Goal: Task Accomplishment & Management: Understand process/instructions

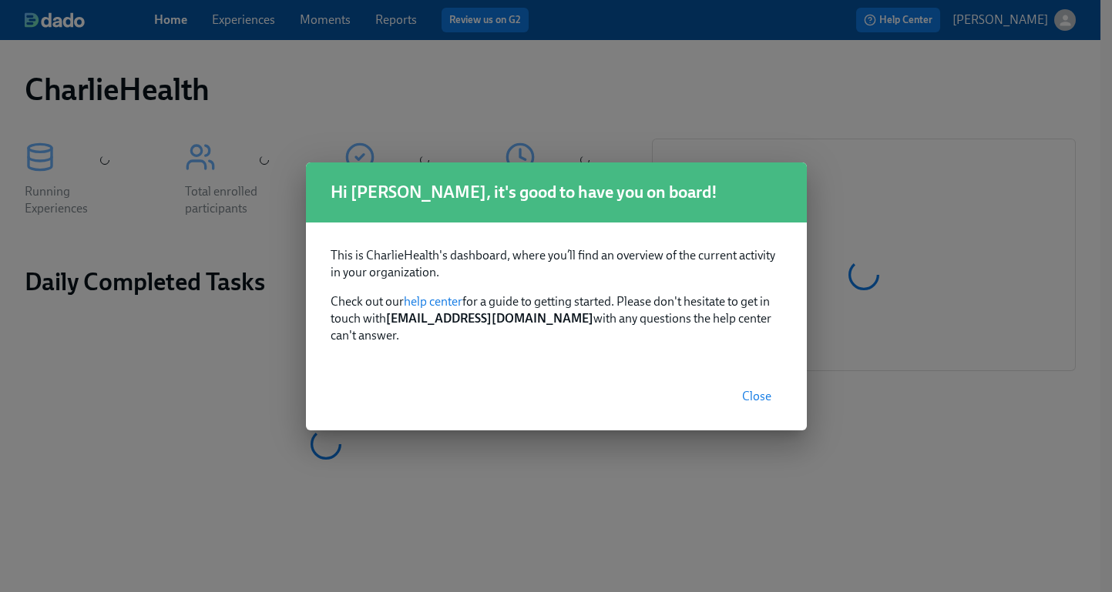
click at [753, 393] on span "Close" at bounding box center [756, 396] width 29 height 15
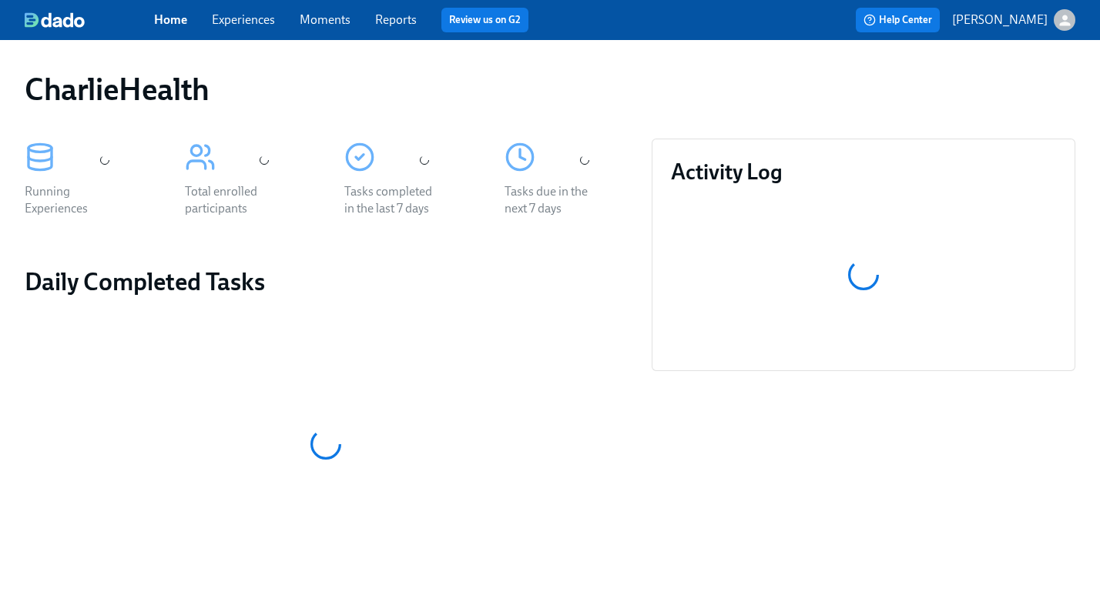
click at [238, 32] on div "Home Experiences Moments Reports Review us on G2 Help Center Jessica Barrett" at bounding box center [550, 20] width 1100 height 40
click at [238, 23] on link "Experiences" at bounding box center [243, 19] width 63 height 15
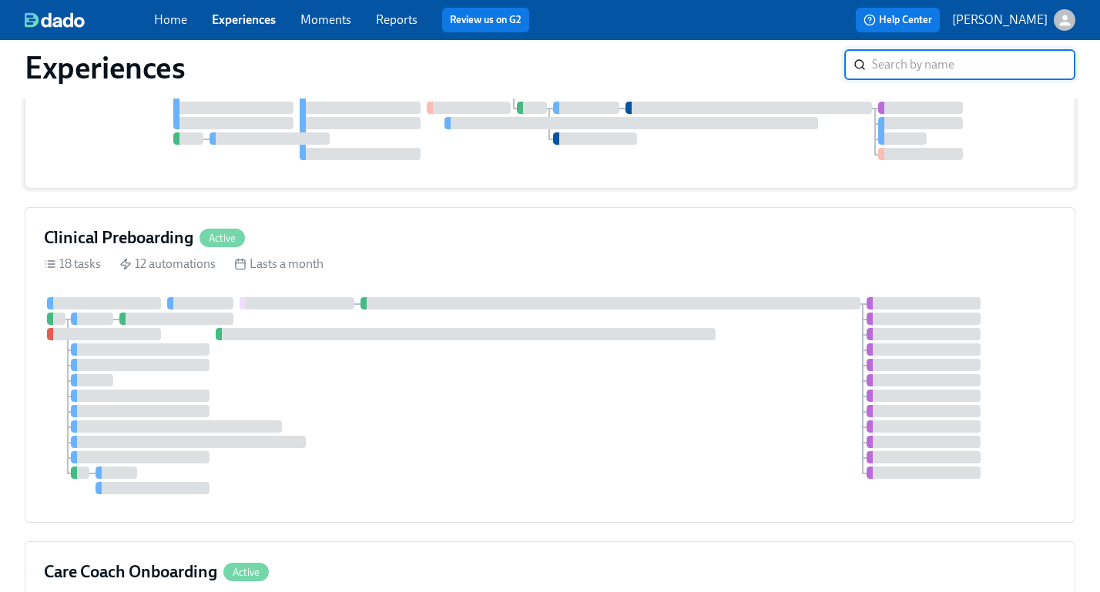
scroll to position [579, 0]
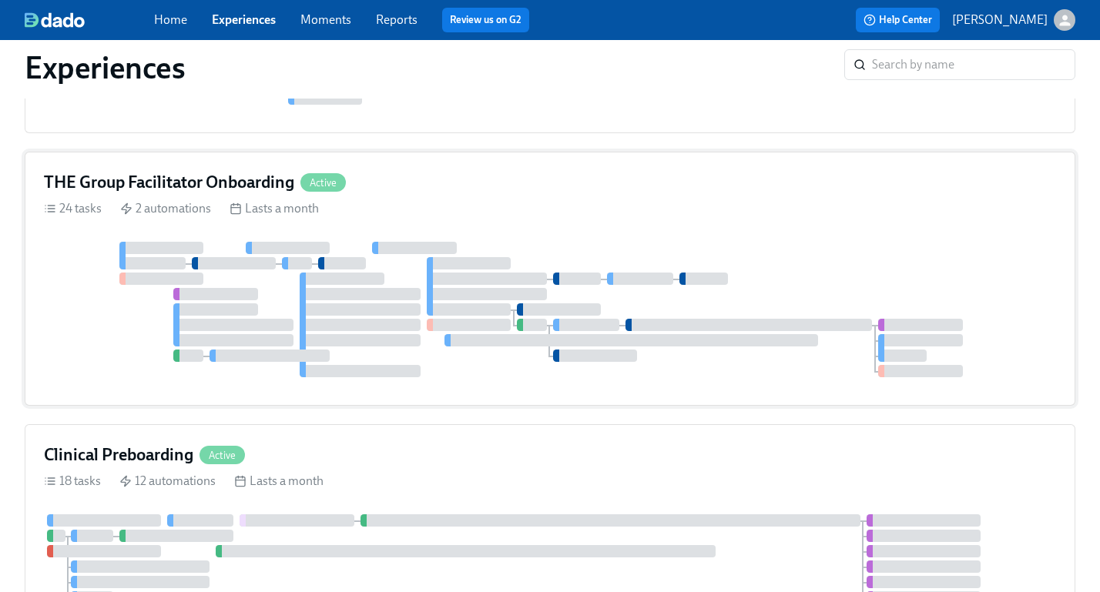
click at [716, 232] on div "THE Group Facilitator Onboarding Active 24 tasks 2 automations Lasts a month" at bounding box center [550, 279] width 1051 height 254
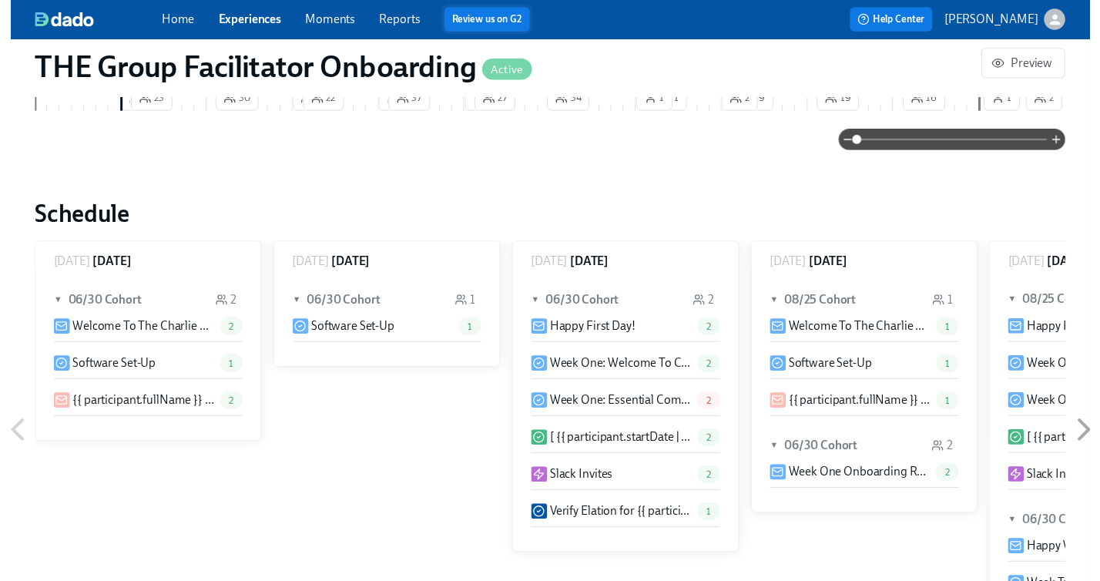
scroll to position [810, 0]
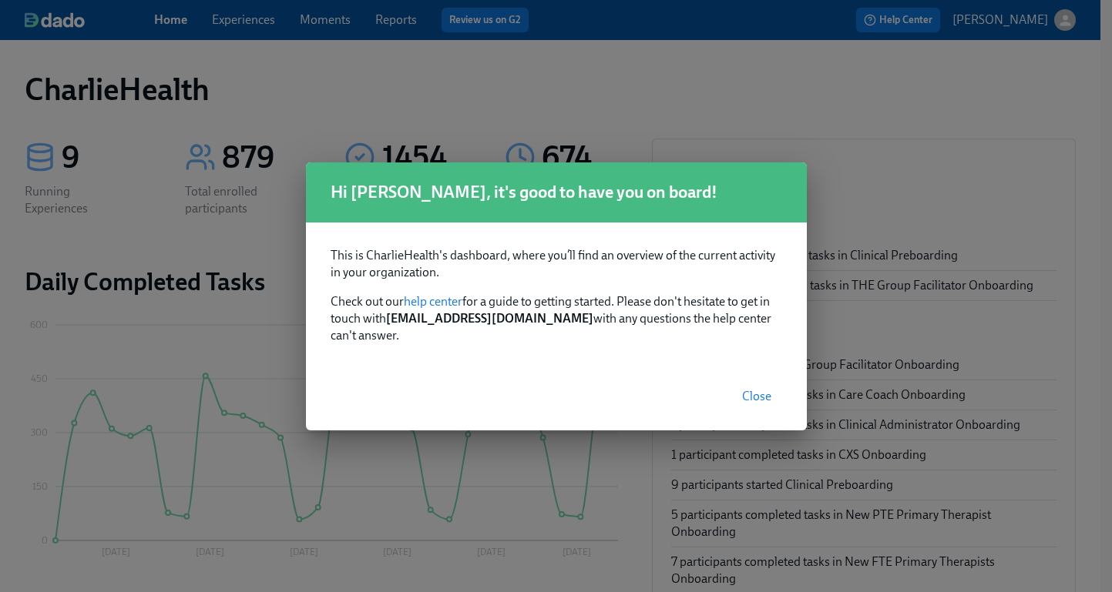
click at [764, 389] on span "Close" at bounding box center [756, 396] width 29 height 15
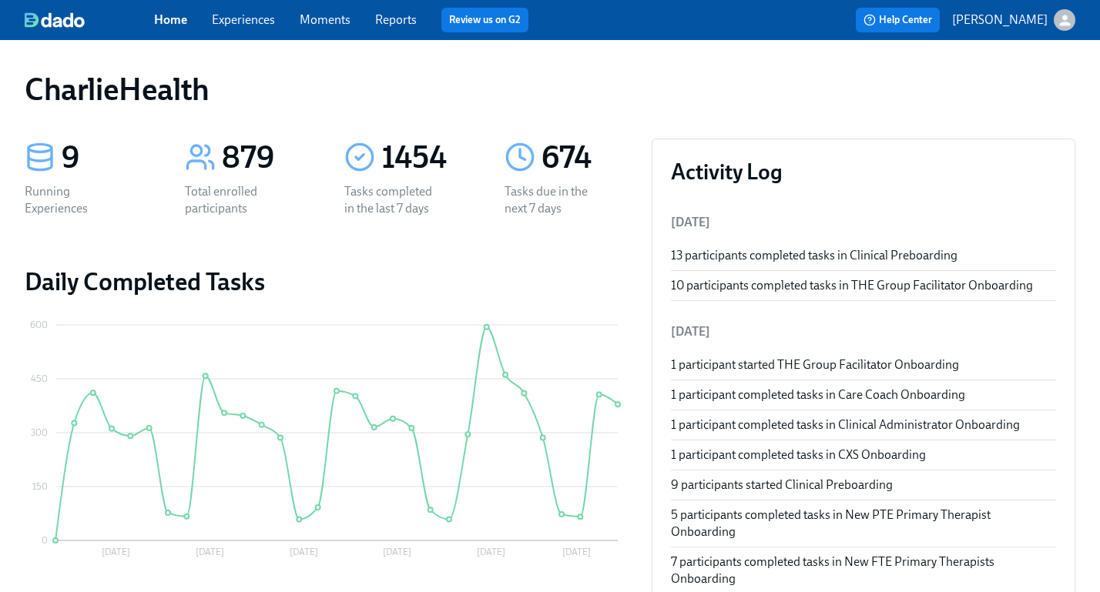
click at [242, 14] on link "Experiences" at bounding box center [243, 19] width 63 height 15
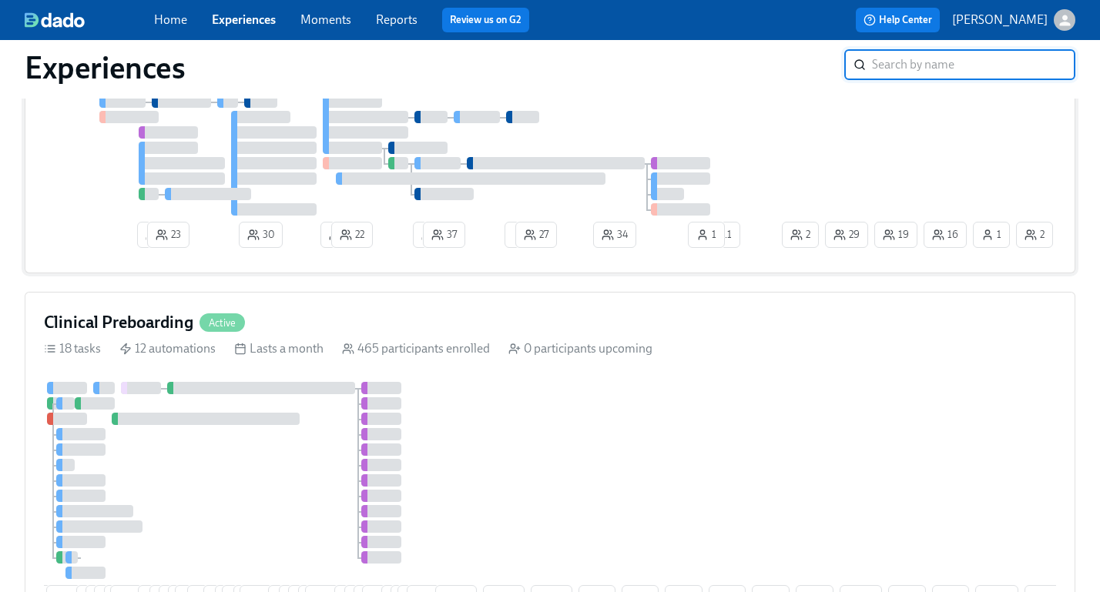
scroll to position [807, 0]
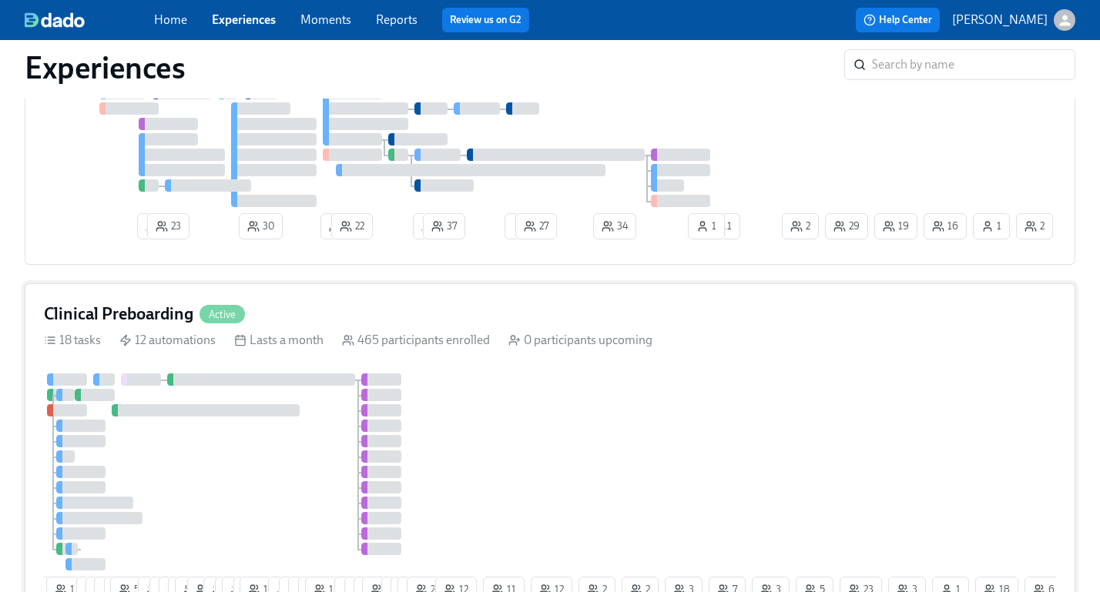
click at [609, 375] on div "9 11 7 4 6 5 55 10 6 9 9 18 2 11 2 14 2 16 12 6 6 3 12 8 1 5 8 4 2 23 21 12 11 …" at bounding box center [550, 492] width 1012 height 236
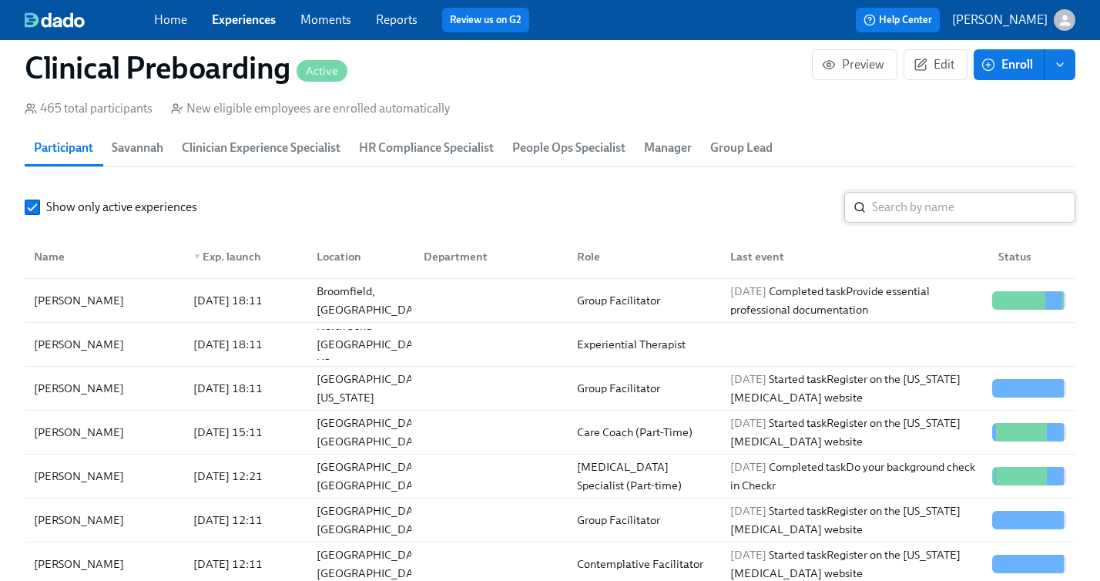
click at [921, 206] on input "search" at bounding box center [973, 207] width 203 height 31
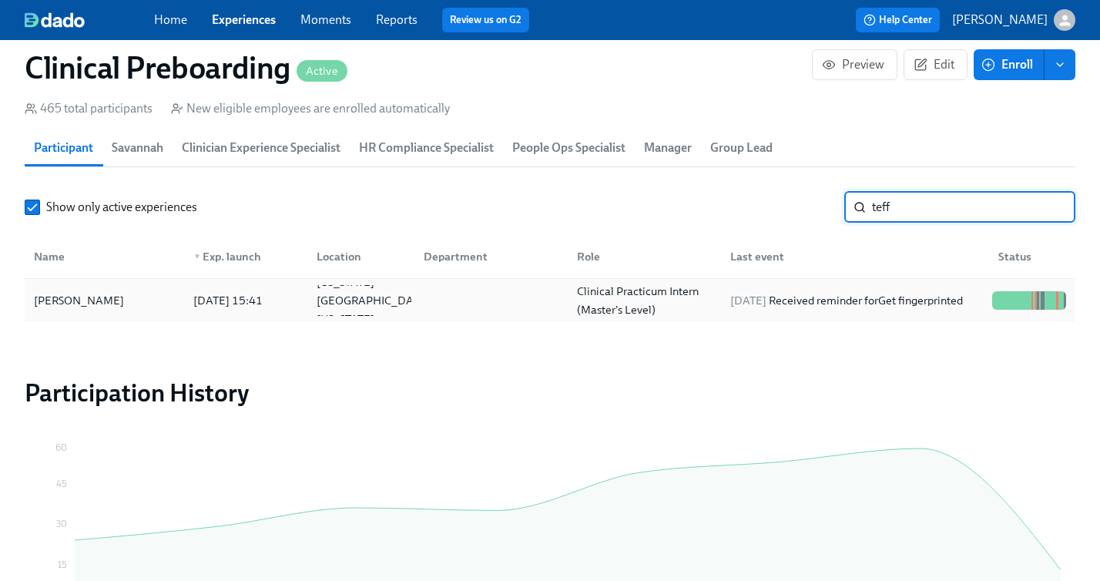
type input "teff"
click at [96, 309] on div "[PERSON_NAME]" at bounding box center [79, 300] width 102 height 18
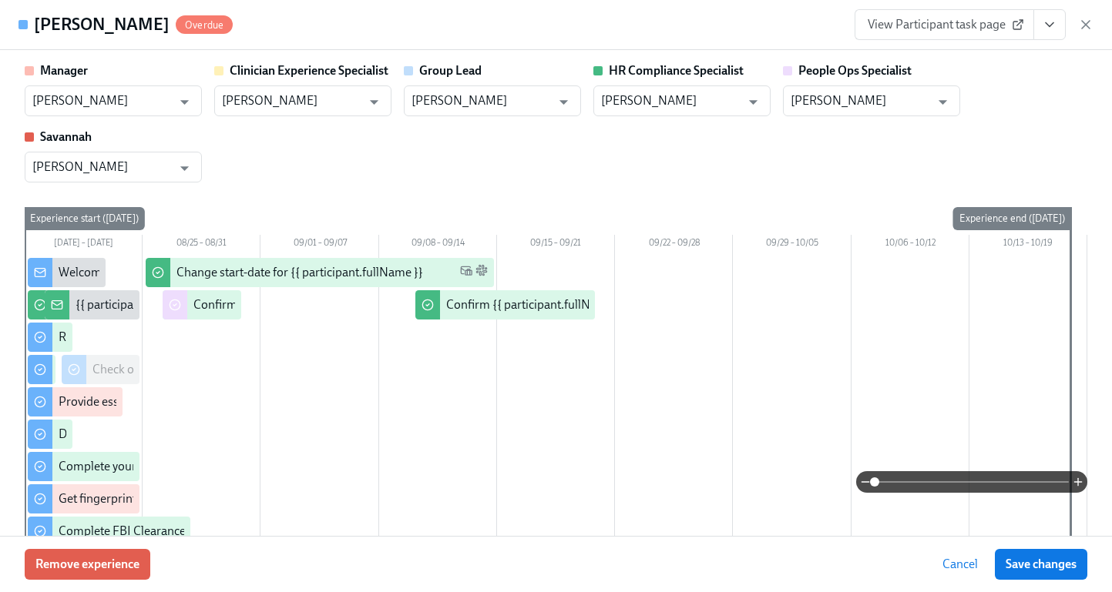
click at [1039, 21] on button "View task page" at bounding box center [1049, 24] width 32 height 31
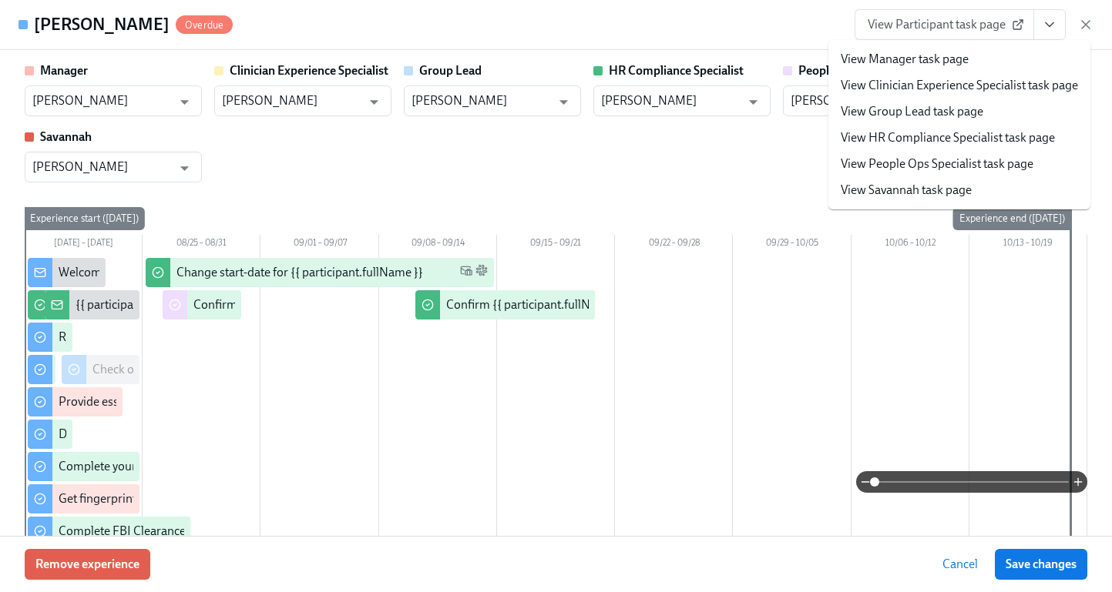
click at [961, 23] on span "View Participant task page" at bounding box center [943, 24] width 153 height 15
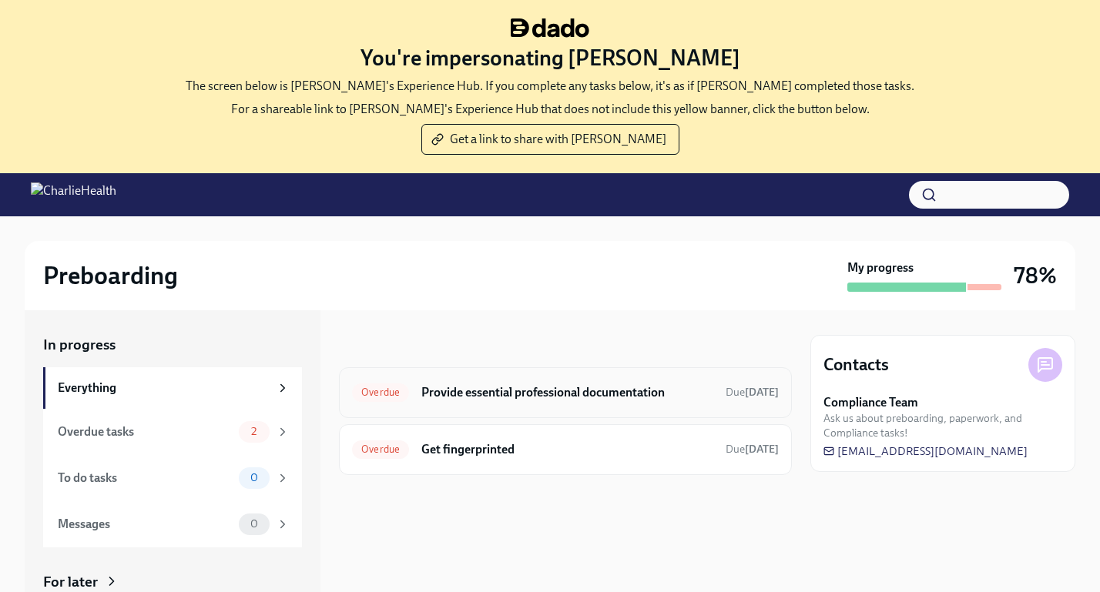
click at [630, 390] on h6 "Provide essential professional documentation" at bounding box center [567, 392] width 292 height 17
